Goal: Find specific page/section: Find specific page/section

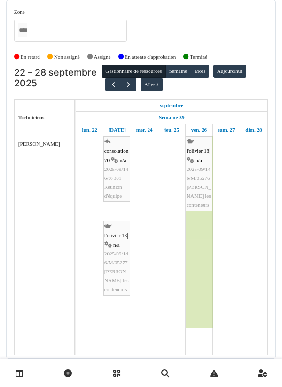
scroll to position [30, 0]
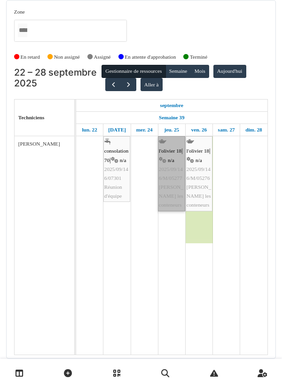
click at [169, 183] on link "l'olivier 18 | n/a 2025/09/146/M/05277 [PERSON_NAME] les conteneurs" at bounding box center [171, 173] width 27 height 75
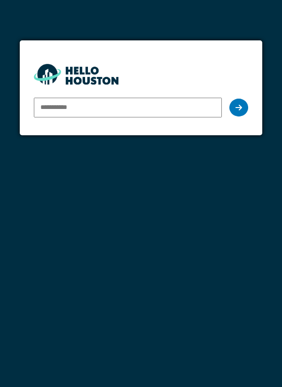
type input "**********"
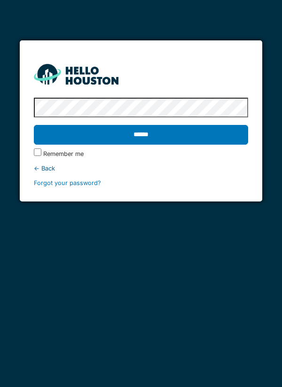
click at [145, 142] on input "******" at bounding box center [141, 135] width 215 height 20
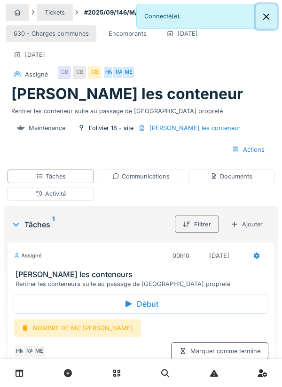
click at [258, 16] on button "Close" at bounding box center [266, 16] width 21 height 25
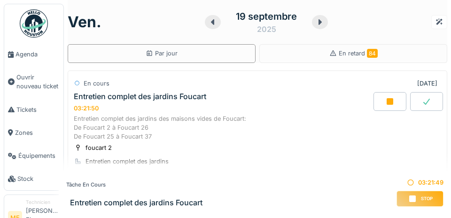
click at [22, 55] on span "Agenda" at bounding box center [38, 54] width 44 height 9
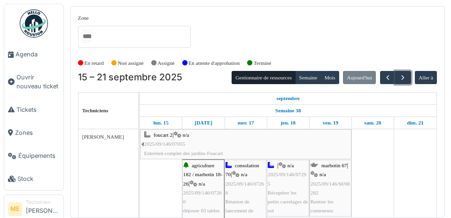
click at [402, 76] on span "button" at bounding box center [403, 78] width 8 height 8
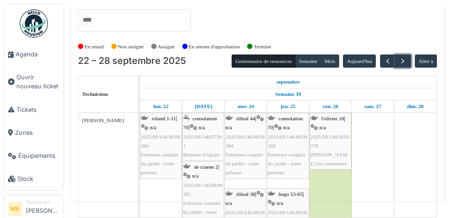
scroll to position [46, 0]
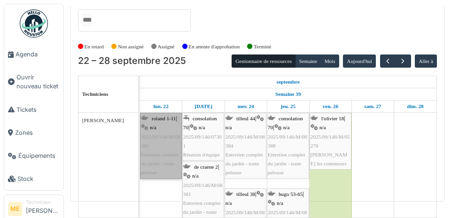
click at [158, 117] on link "roland 1-11 | n/a 2025/09/146/M/08380 Entretien complet du jardin - tonte pelou…" at bounding box center [161, 146] width 42 height 66
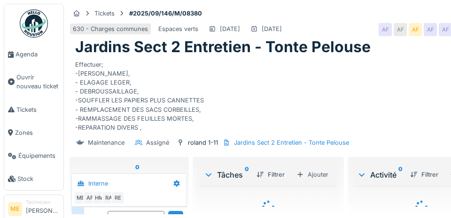
scroll to position [23, 0]
click at [22, 44] on link "Agenda" at bounding box center [33, 54] width 59 height 23
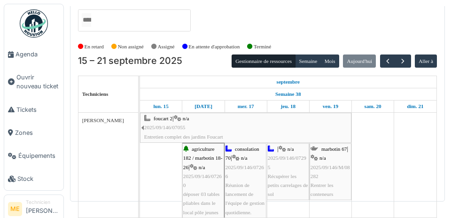
scroll to position [50, 0]
click at [400, 57] on span "button" at bounding box center [403, 61] width 8 height 8
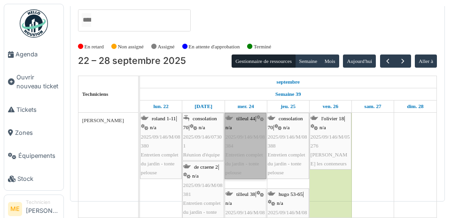
click at [241, 118] on link "tilleul 44 | n/a 2025/09/146/M/08384 Entretien complet du jardin - tonte pelouse" at bounding box center [246, 146] width 42 height 66
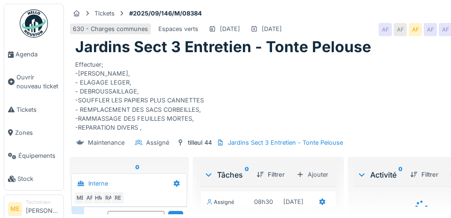
scroll to position [23, 0]
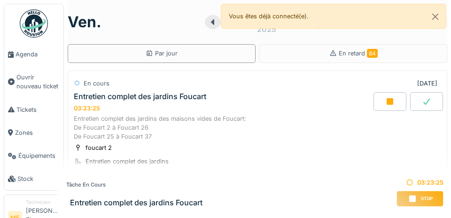
click at [25, 61] on link "Agenda" at bounding box center [33, 54] width 59 height 23
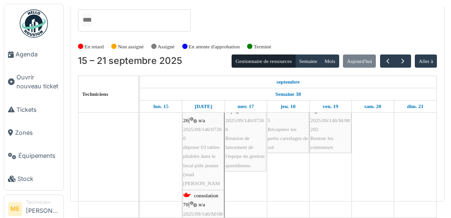
scroll to position [47, 0]
click at [401, 57] on span "button" at bounding box center [403, 61] width 8 height 8
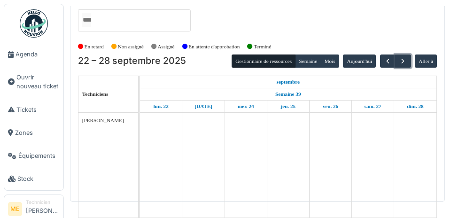
scroll to position [0, 0]
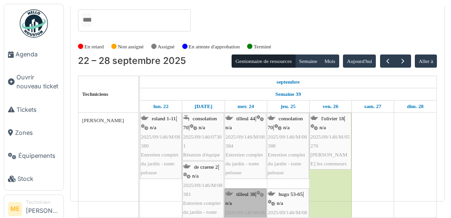
click at [247, 189] on link "tilleul 38 | n/a 2025/09/146/M/08387 Entretien complet du jardin - tonte pelouse" at bounding box center [246, 222] width 42 height 66
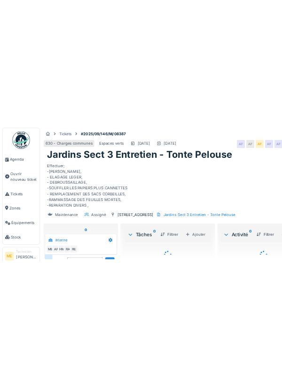
scroll to position [23, 0]
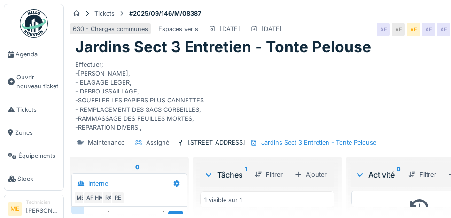
click at [359, 175] on icon at bounding box center [360, 174] width 6 height 3
click at [359, 174] on icon at bounding box center [359, 175] width 9 height 8
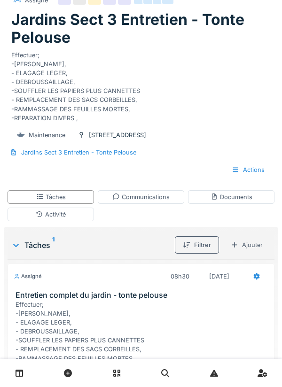
scroll to position [72, 0]
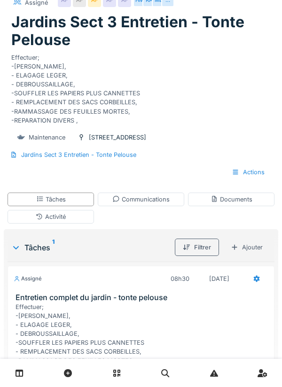
click at [134, 77] on div "Effectuer; -[PERSON_NAME], - ELAGAGE LEGER, - DEBROUSSAILLAGE, -SOUFFLER LES PA…" at bounding box center [141, 87] width 260 height 76
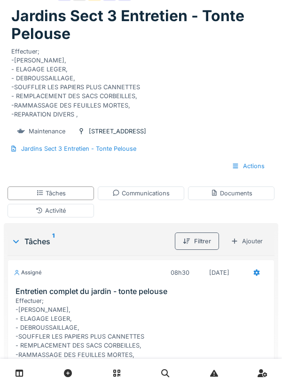
scroll to position [141, 0]
